Goal: Information Seeking & Learning: Learn about a topic

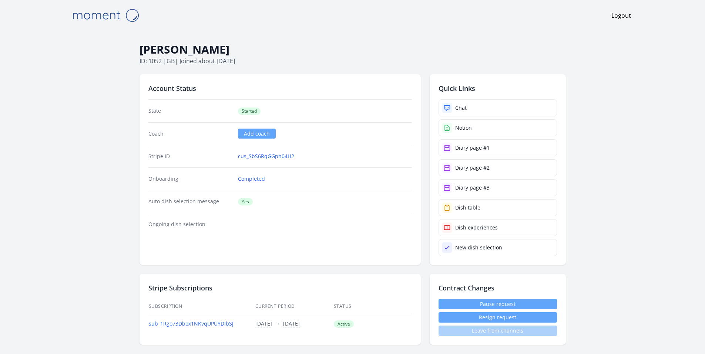
scroll to position [470, 0]
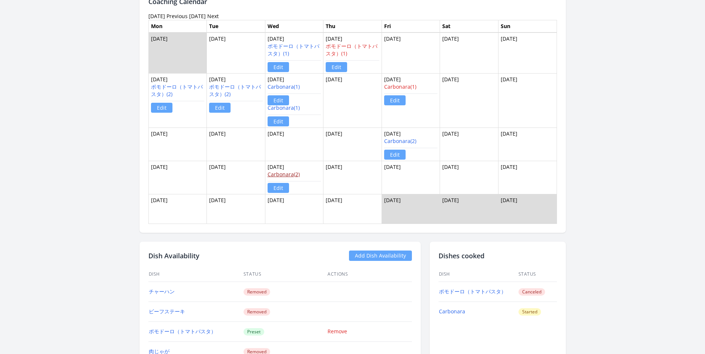
click at [285, 172] on link "Carbonara(2)" at bounding box center [283, 174] width 32 height 7
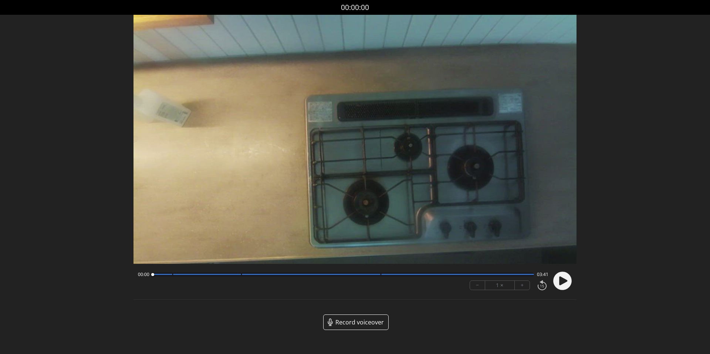
click at [562, 280] on icon at bounding box center [563, 280] width 8 height 9
click at [562, 280] on circle at bounding box center [562, 281] width 18 height 18
click at [564, 286] on circle at bounding box center [562, 281] width 18 height 18
click at [563, 286] on circle at bounding box center [562, 281] width 18 height 18
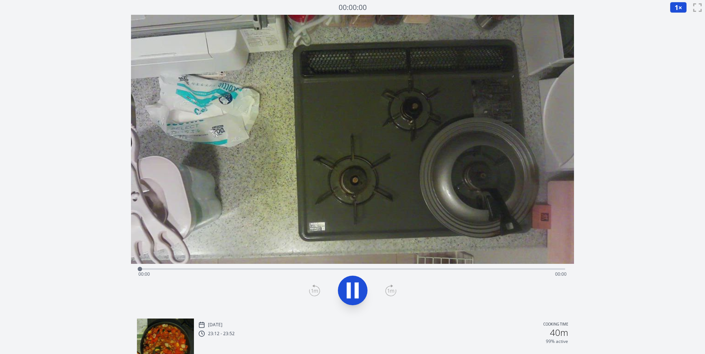
click at [352, 303] on button at bounding box center [353, 291] width 30 height 30
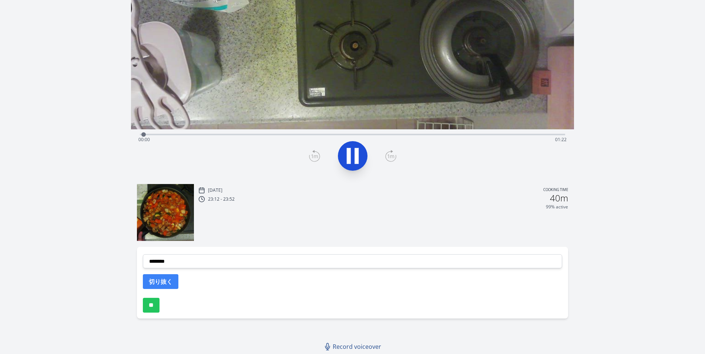
scroll to position [13, 0]
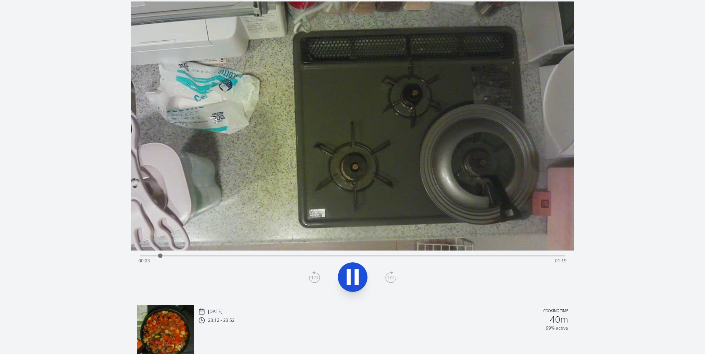
click at [350, 278] on icon at bounding box center [349, 277] width 4 height 16
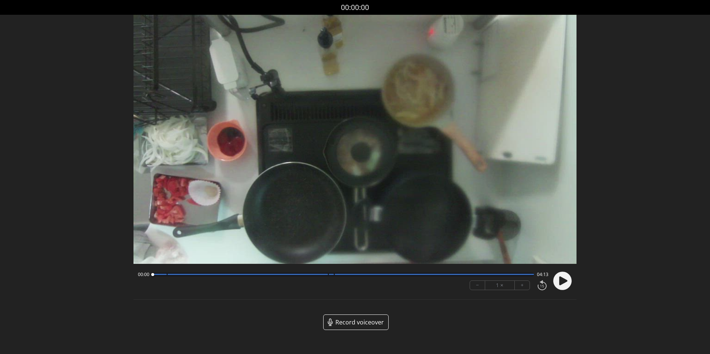
click at [568, 285] on circle at bounding box center [562, 281] width 18 height 18
click at [565, 283] on circle at bounding box center [562, 281] width 18 height 18
click at [569, 281] on circle at bounding box center [562, 281] width 18 height 18
drag, startPoint x: 535, startPoint y: 239, endPoint x: 484, endPoint y: 342, distance: 114.6
